Goal: Task Accomplishment & Management: Manage account settings

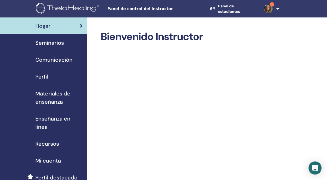
click at [277, 7] on link "1" at bounding box center [271, 8] width 22 height 17
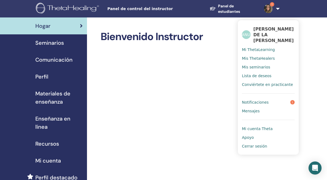
click at [259, 100] on font "Notificaciones" at bounding box center [255, 102] width 27 height 4
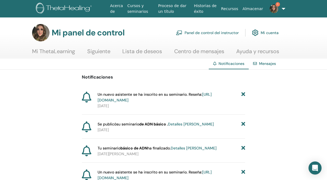
click at [151, 99] on font "https://member.thetahealing.com/instructor/seminar/373722/attendees" at bounding box center [155, 97] width 114 height 11
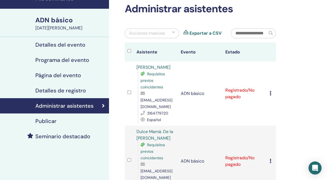
scroll to position [27, 0]
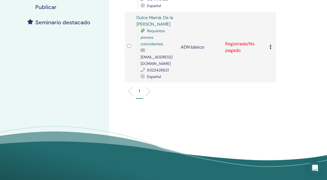
scroll to position [144, 0]
